Goal: Information Seeking & Learning: Check status

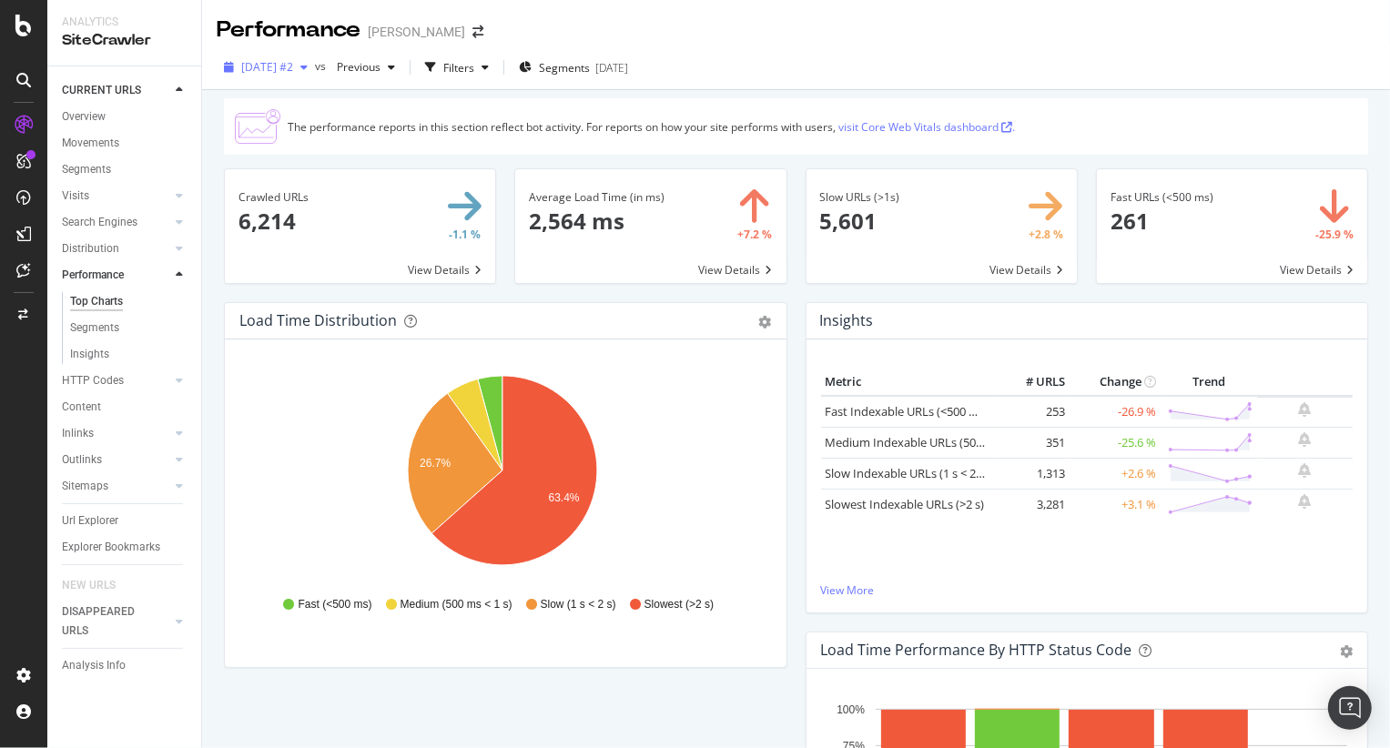
click at [308, 65] on icon "button" at bounding box center [303, 67] width 7 height 11
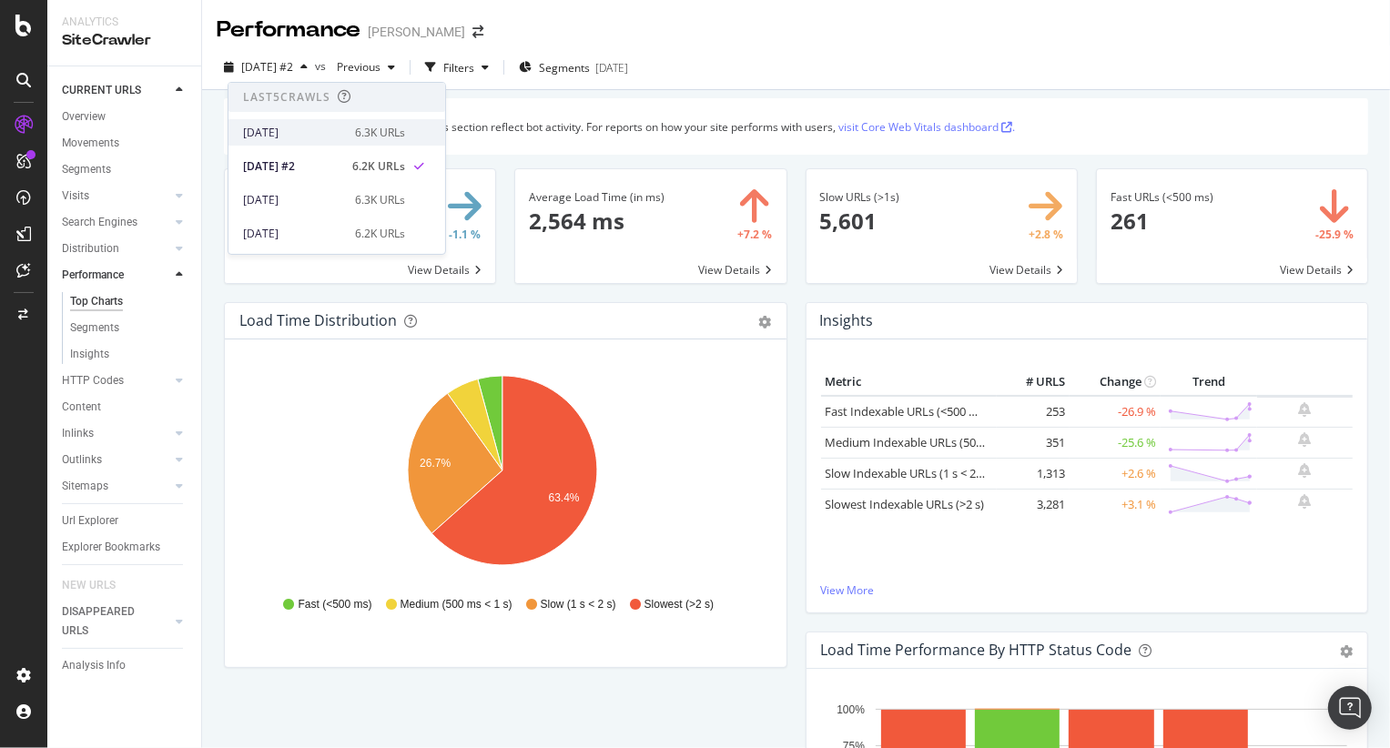
click at [307, 130] on div "[DATE]" at bounding box center [293, 133] width 101 height 16
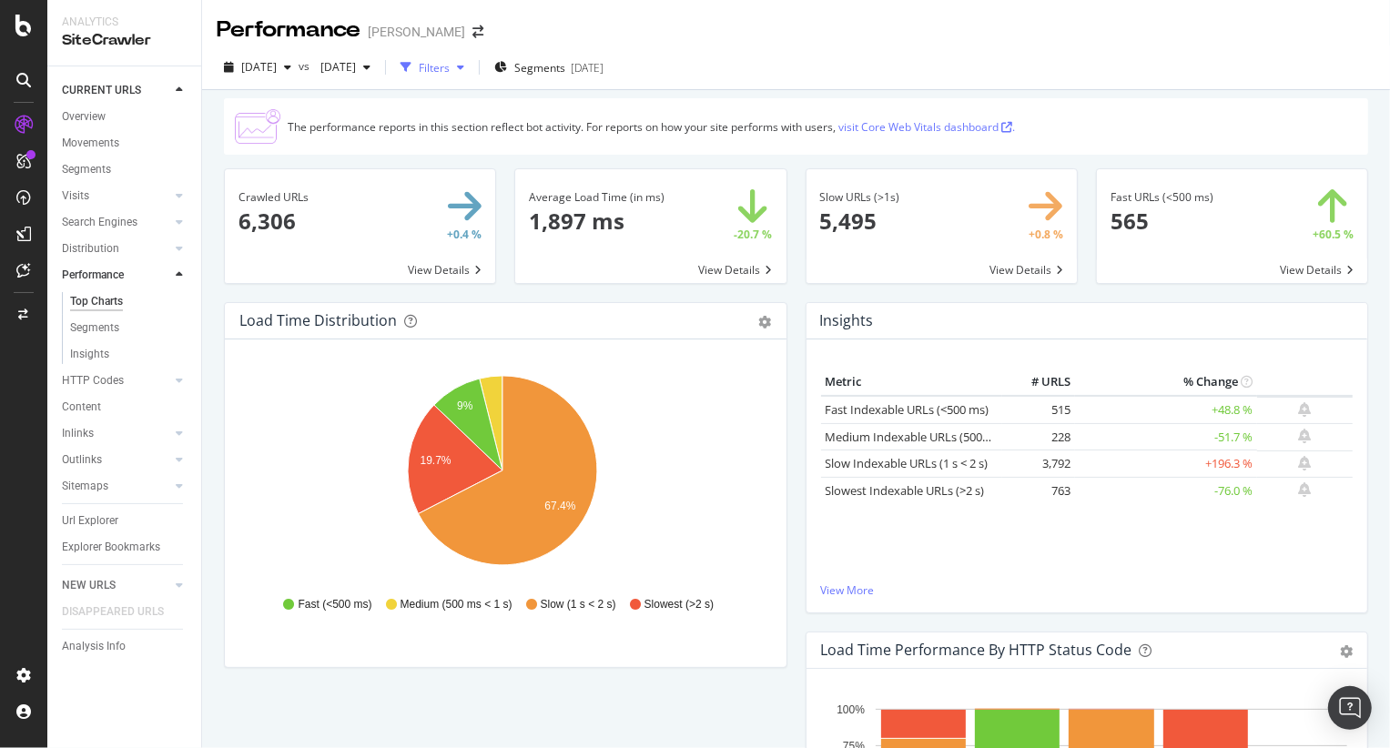
click at [450, 63] on div "Filters" at bounding box center [434, 67] width 31 height 15
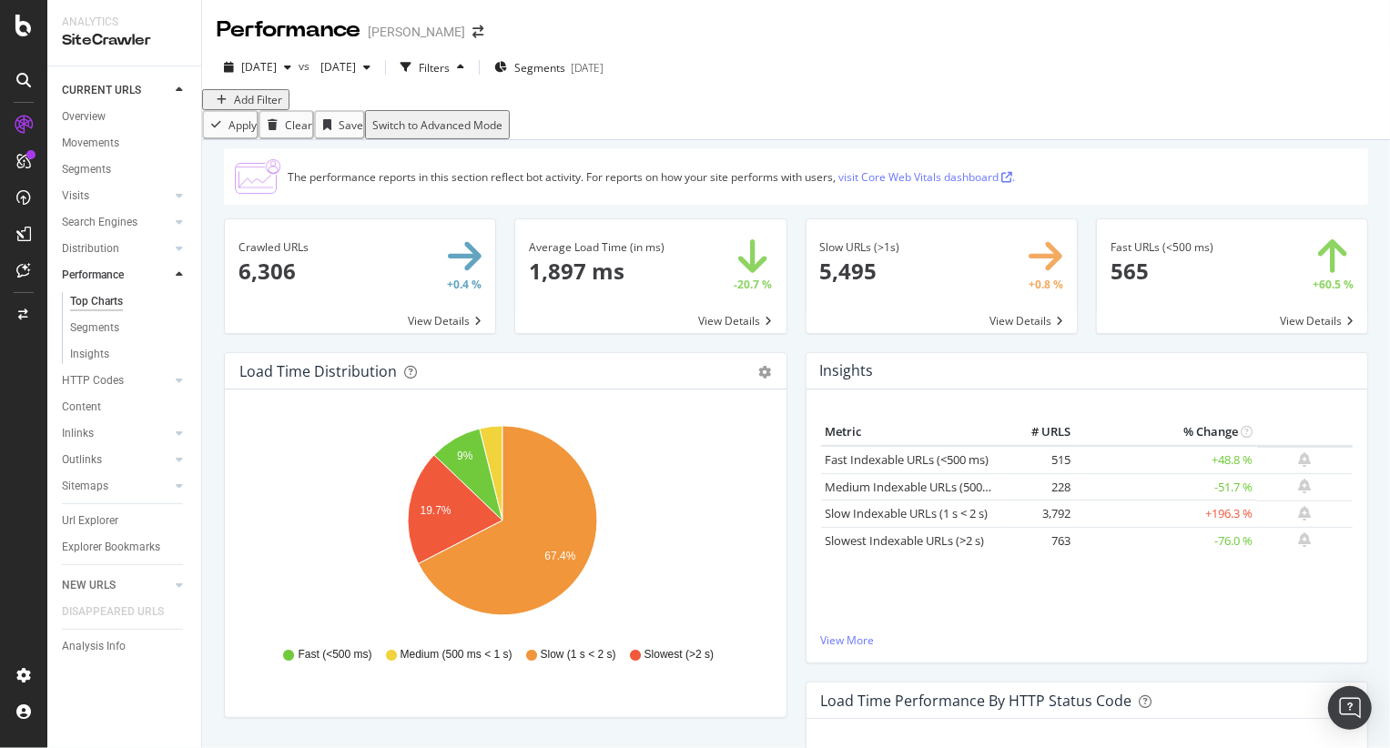
click at [274, 107] on div "Add Filter" at bounding box center [245, 99] width 73 height 15
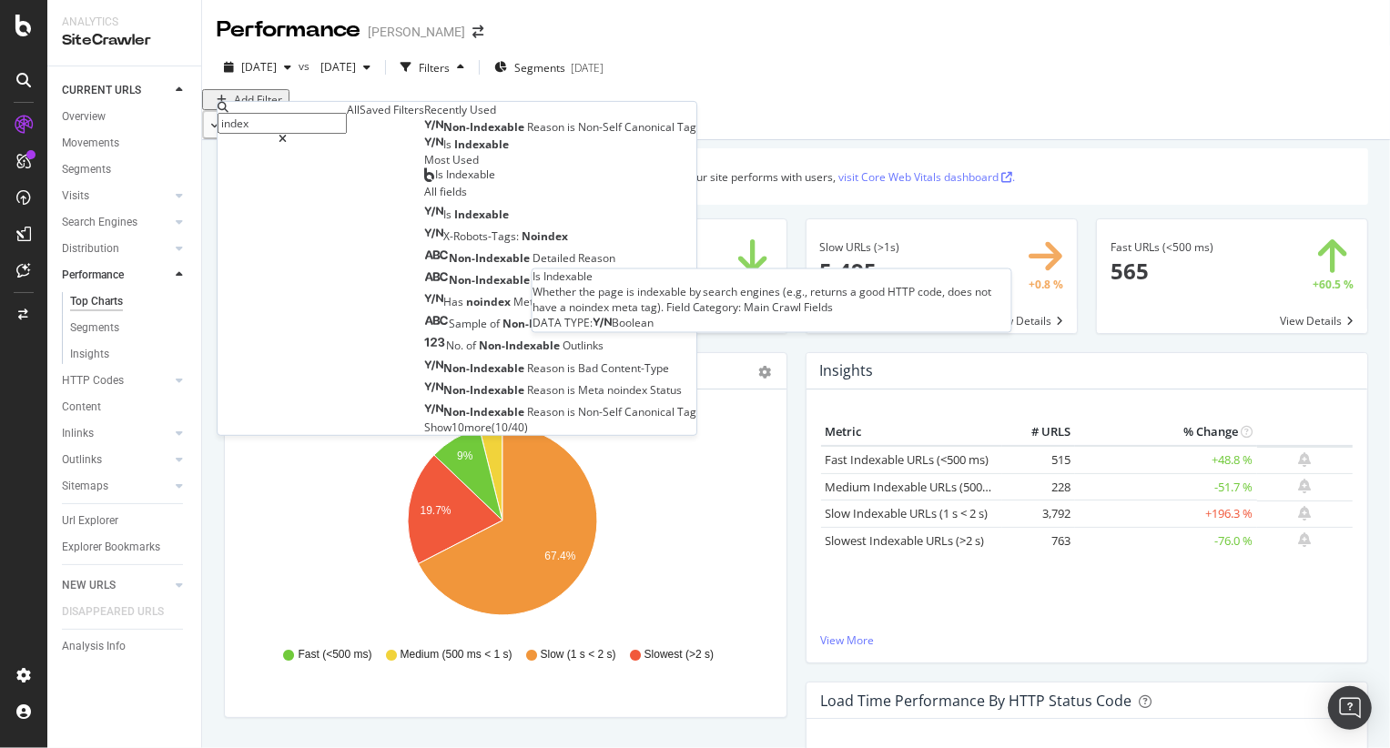
type input "index"
click at [454, 152] on span "Indexable" at bounding box center [481, 144] width 55 height 15
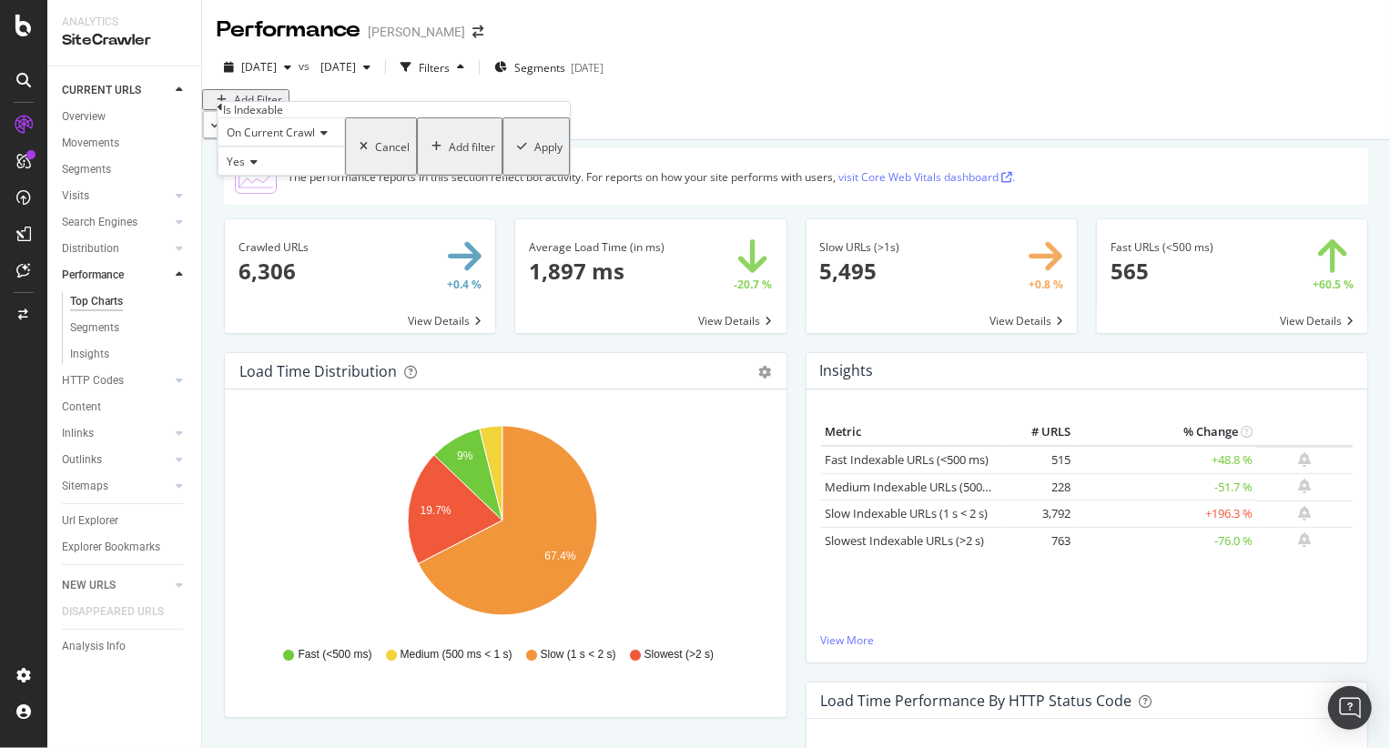
click at [503, 176] on button "Apply" at bounding box center [536, 146] width 67 height 58
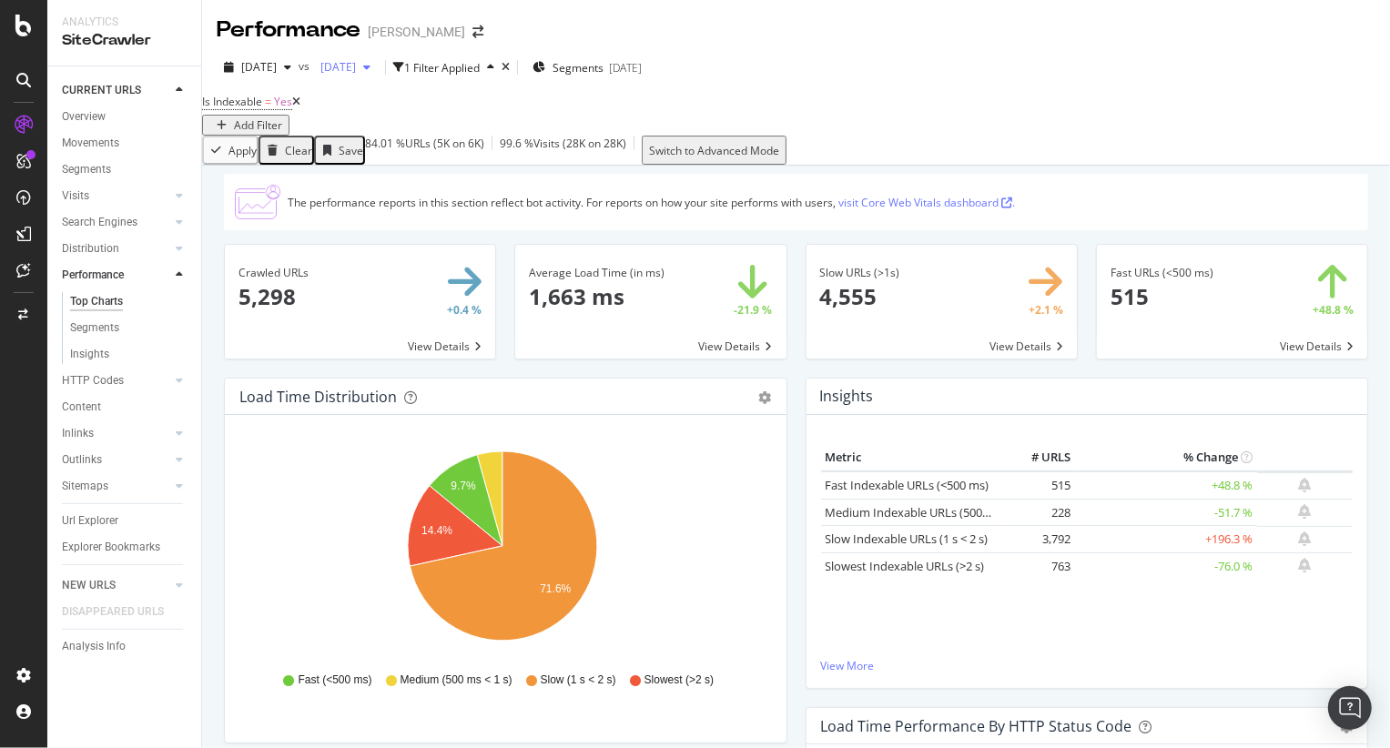
click at [378, 75] on div "[DATE]" at bounding box center [345, 67] width 65 height 27
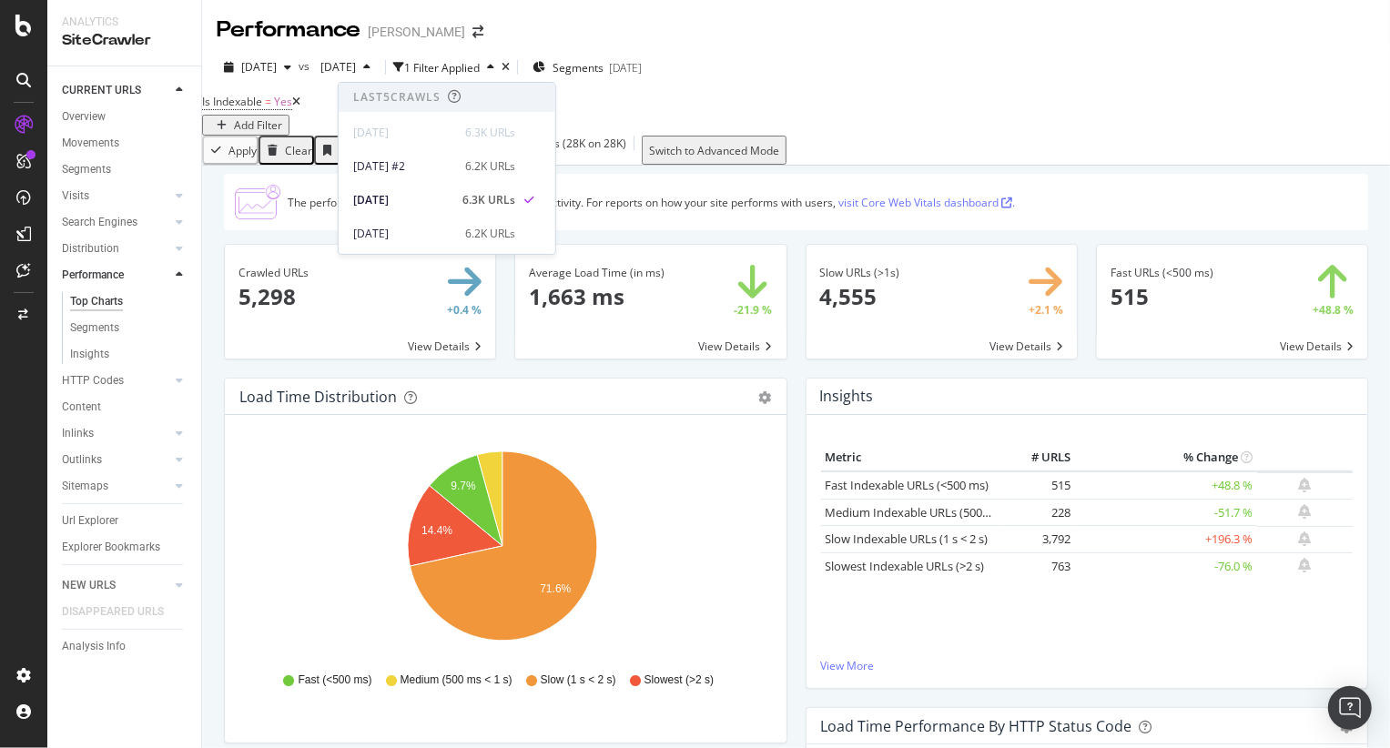
click at [645, 136] on div "Is Indexable = Yes Add Filter" at bounding box center [796, 112] width 1188 height 46
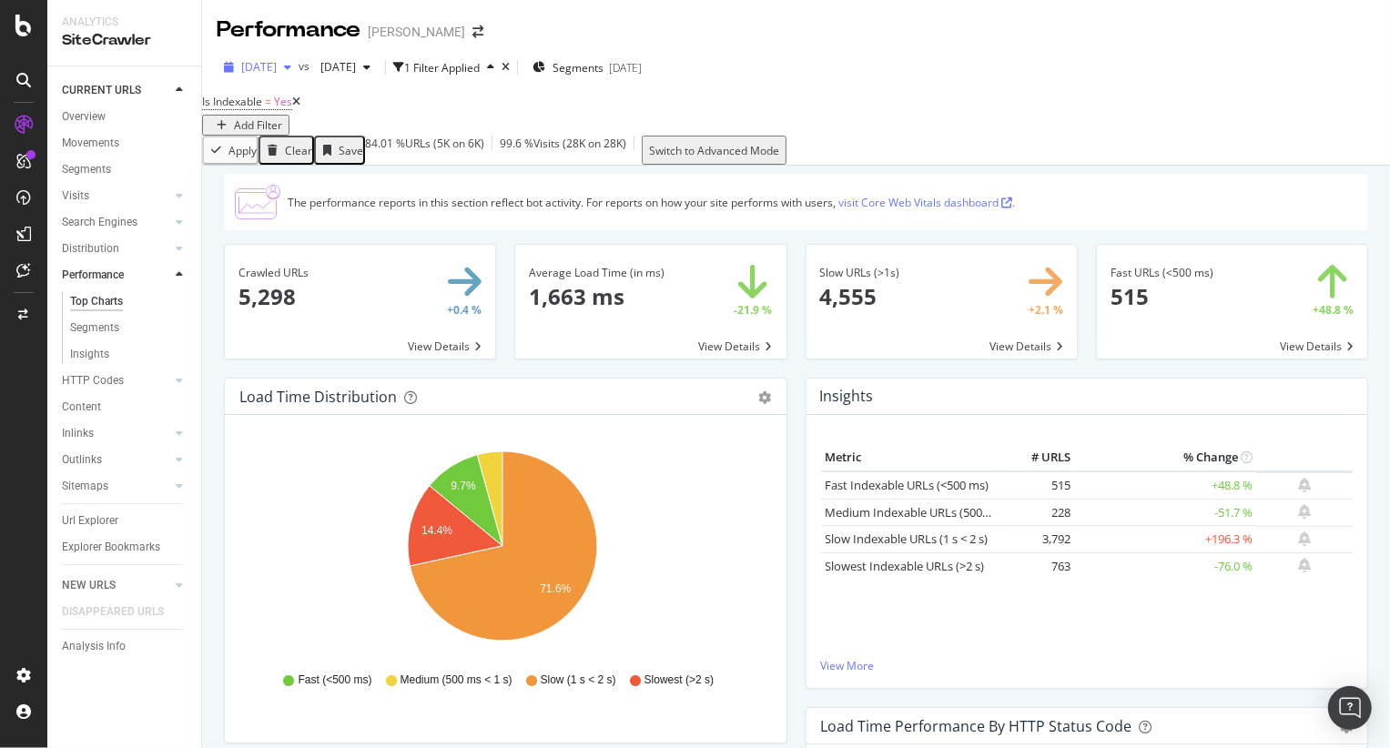
click at [277, 65] on span "[DATE]" at bounding box center [259, 66] width 36 height 15
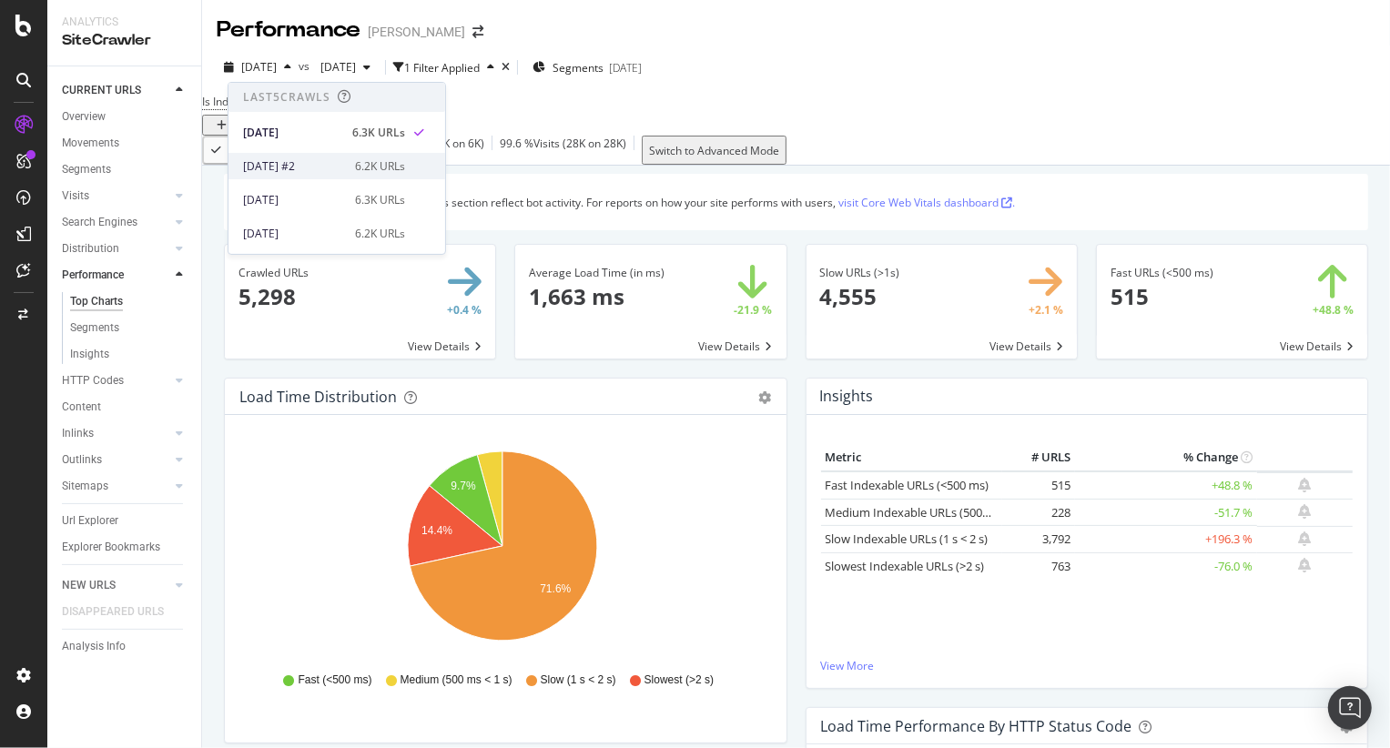
click at [290, 168] on div "[DATE] #2" at bounding box center [293, 166] width 101 height 16
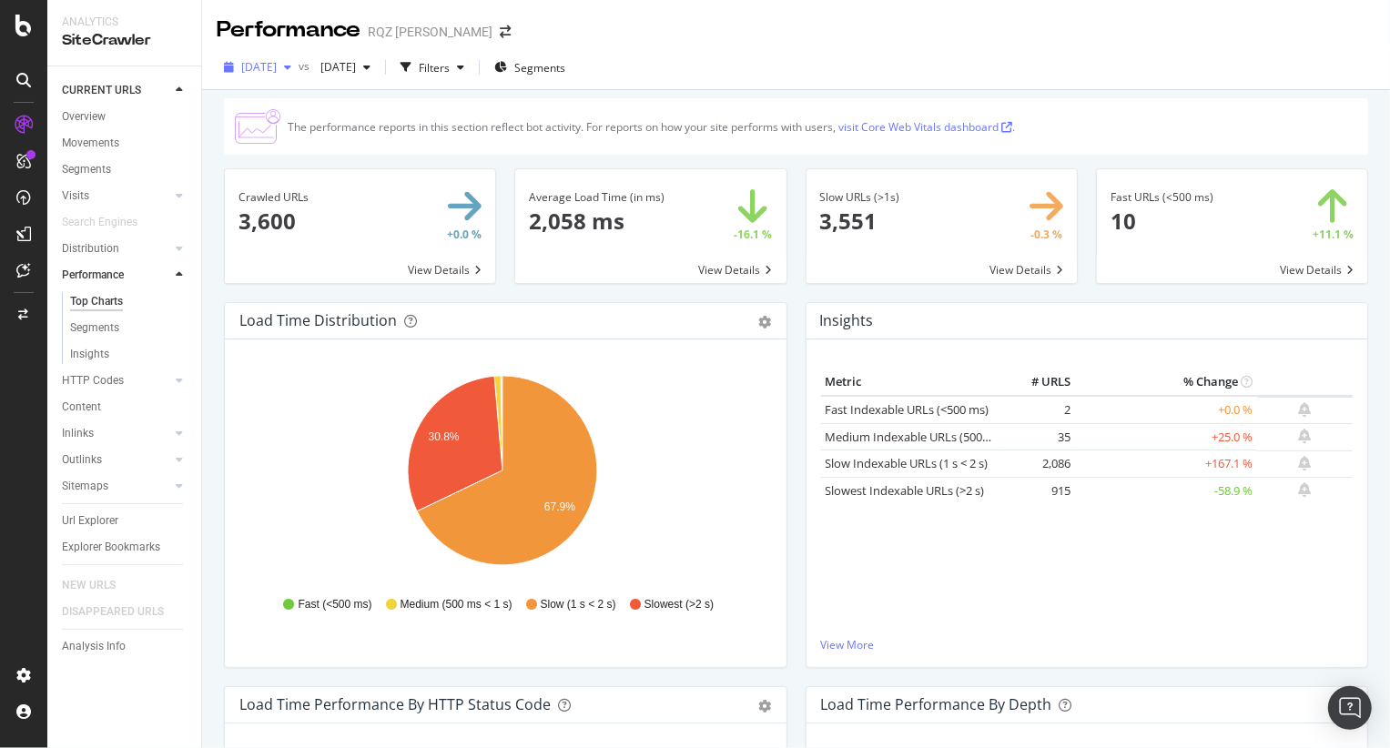
click at [299, 71] on div "button" at bounding box center [288, 67] width 22 height 11
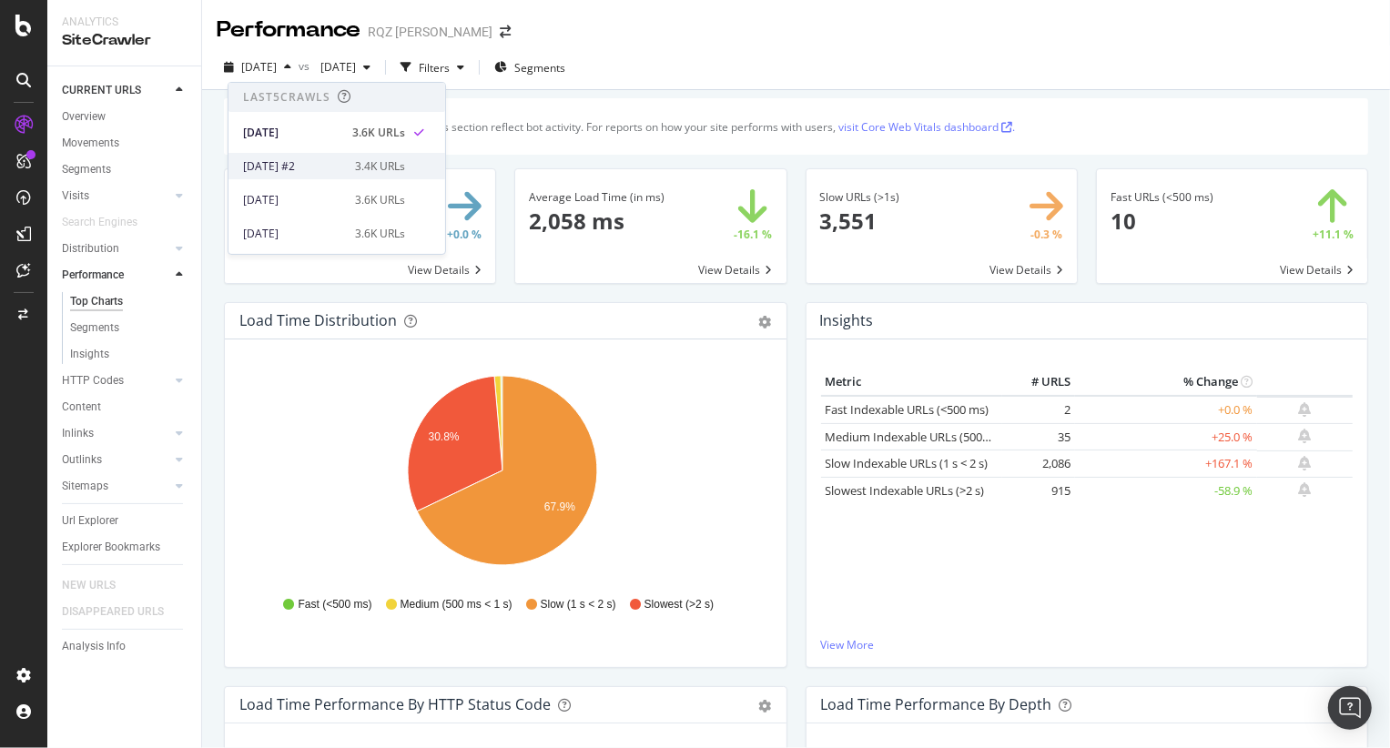
click at [291, 162] on div "[DATE] #2" at bounding box center [293, 166] width 101 height 16
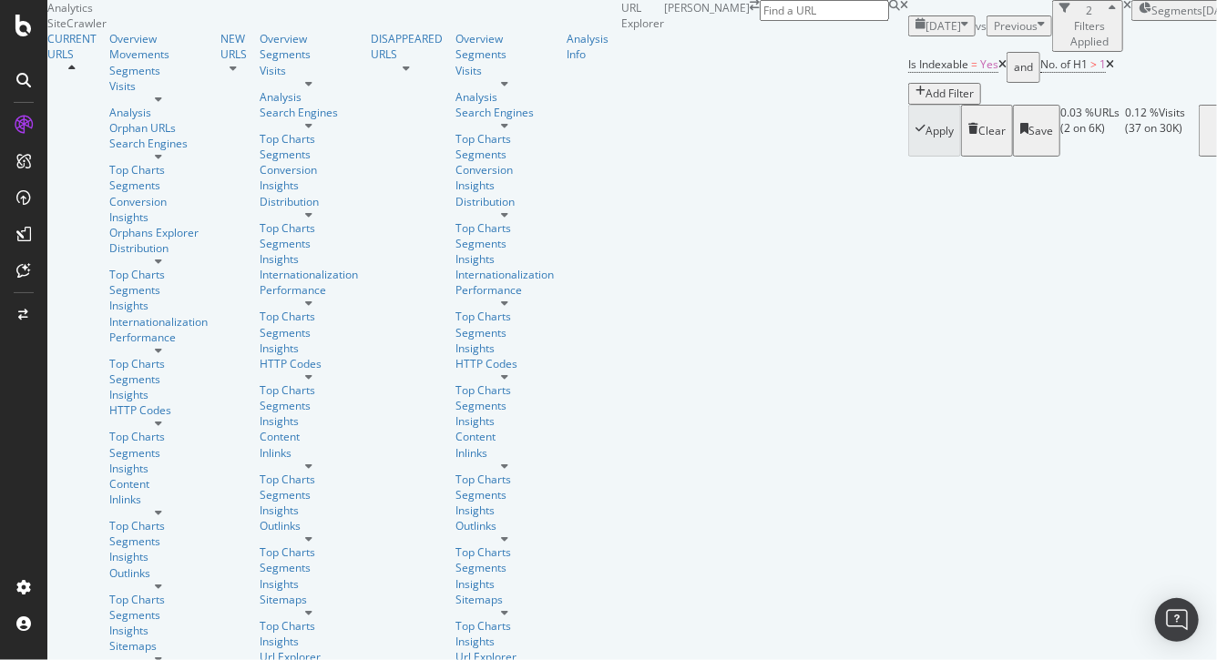
click at [925, 34] on span "[DATE]" at bounding box center [943, 25] width 36 height 15
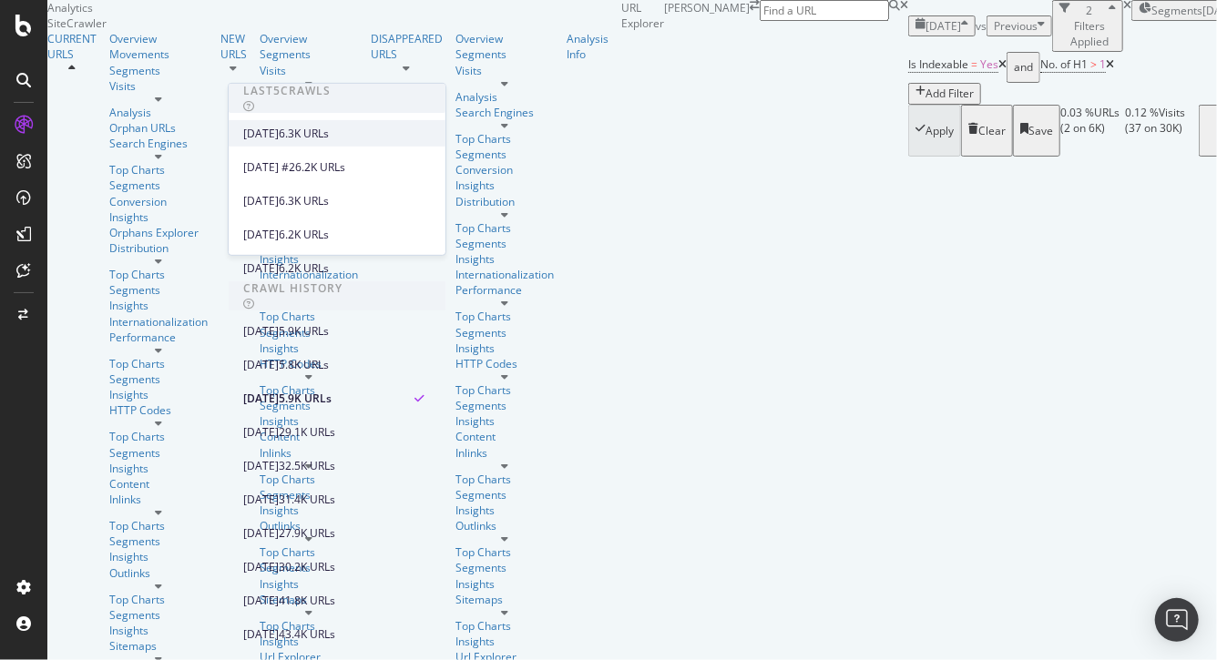
click at [279, 139] on div "[DATE]" at bounding box center [261, 133] width 36 height 16
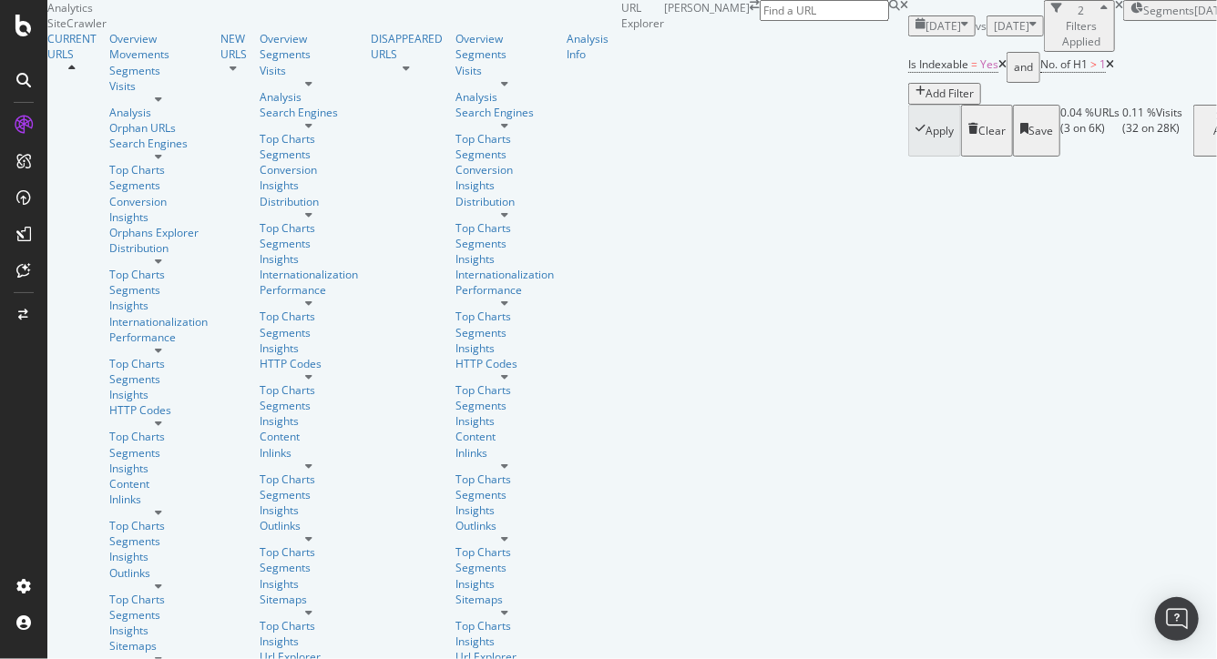
scroll to position [511, 0]
